Goal: Task Accomplishment & Management: Manage account settings

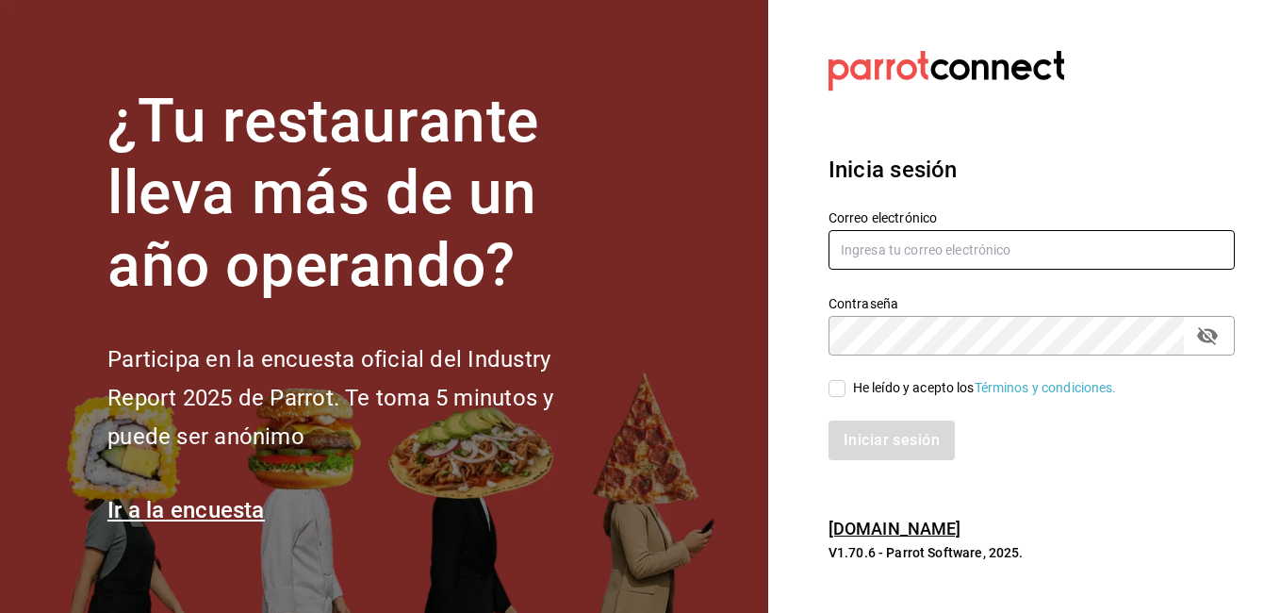
type input "VIRGINIA.CARRILLO@GRUPOCOSTENO.COM"
click at [841, 384] on input "He leído y acepto los Términos y condiciones." at bounding box center [837, 388] width 17 height 17
checkbox input "true"
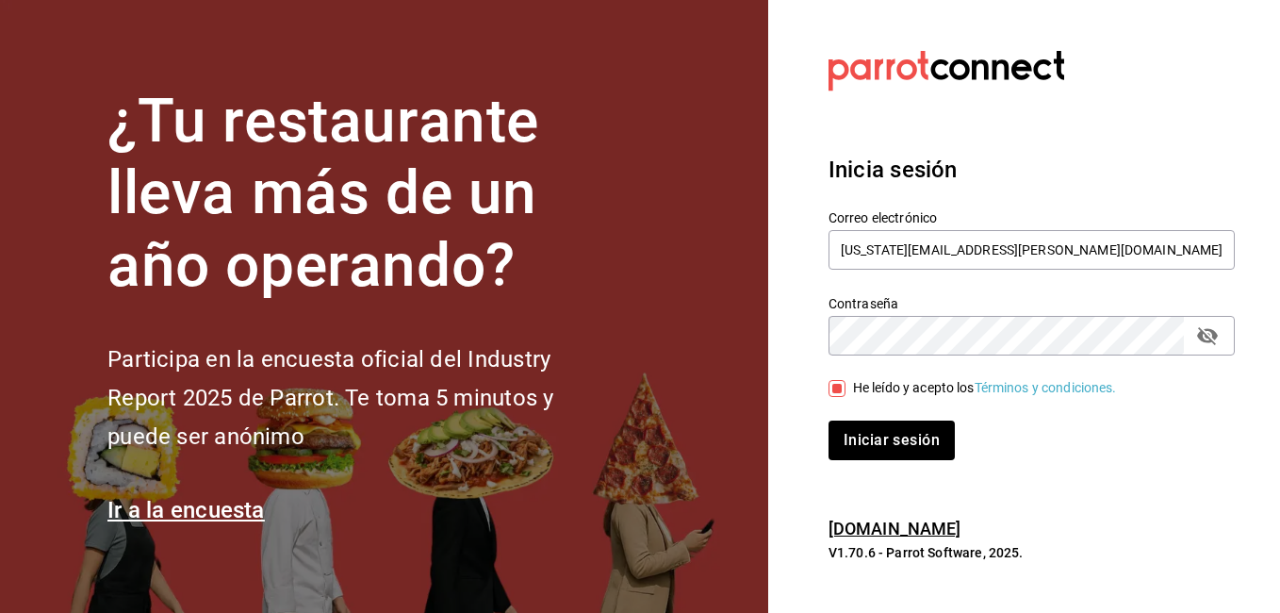
click at [868, 462] on div "Inicia sesión Correo electrónico VIRGINIA.CARRILLO@GRUPOCOSTENO.COM Contraseña …" at bounding box center [1032, 307] width 406 height 354
click at [874, 453] on button "Iniciar sesión" at bounding box center [893, 440] width 128 height 40
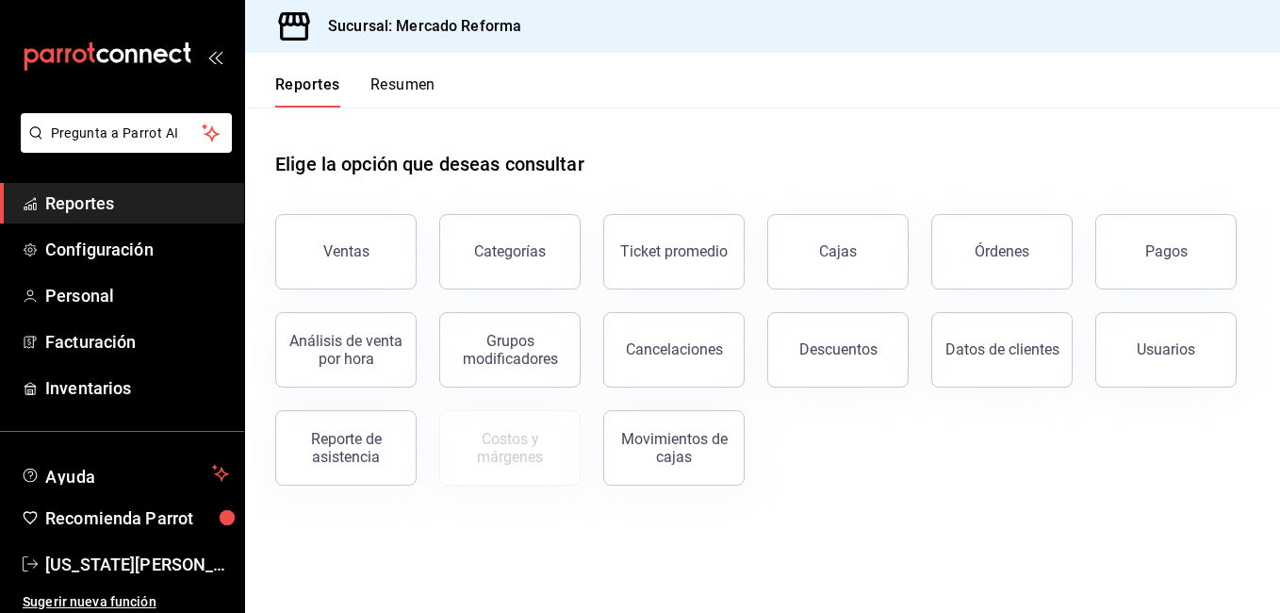
click at [1202, 249] on button "Pagos" at bounding box center [1165, 251] width 141 height 75
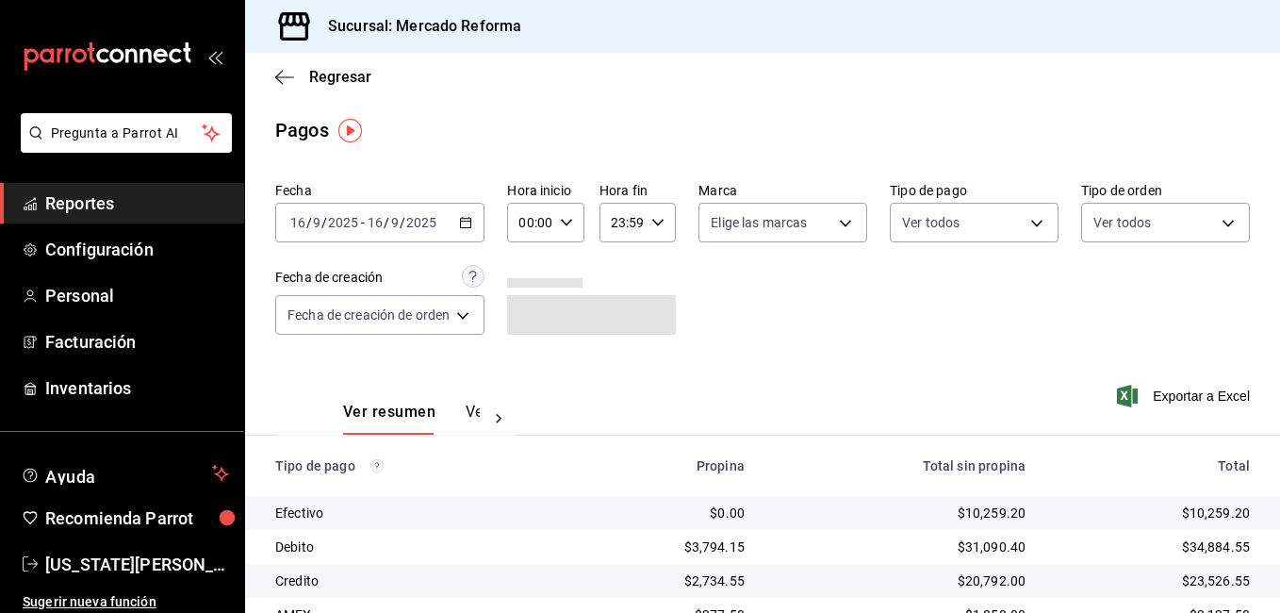
click at [923, 383] on div "Ver resumen Ver pagos Exportar a Excel" at bounding box center [762, 407] width 1035 height 100
